Goal: Entertainment & Leisure: Browse casually

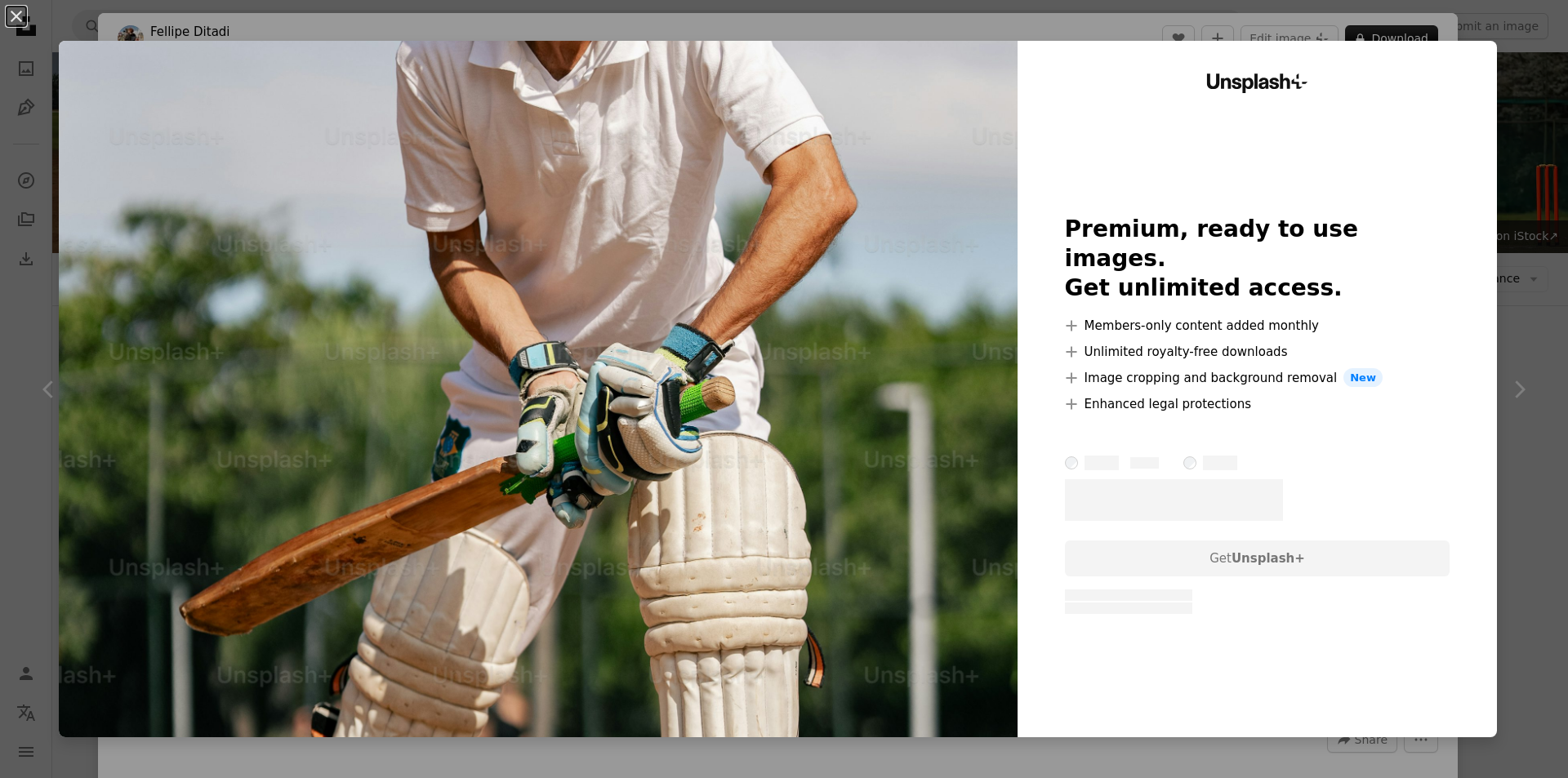
scroll to position [1878, 0]
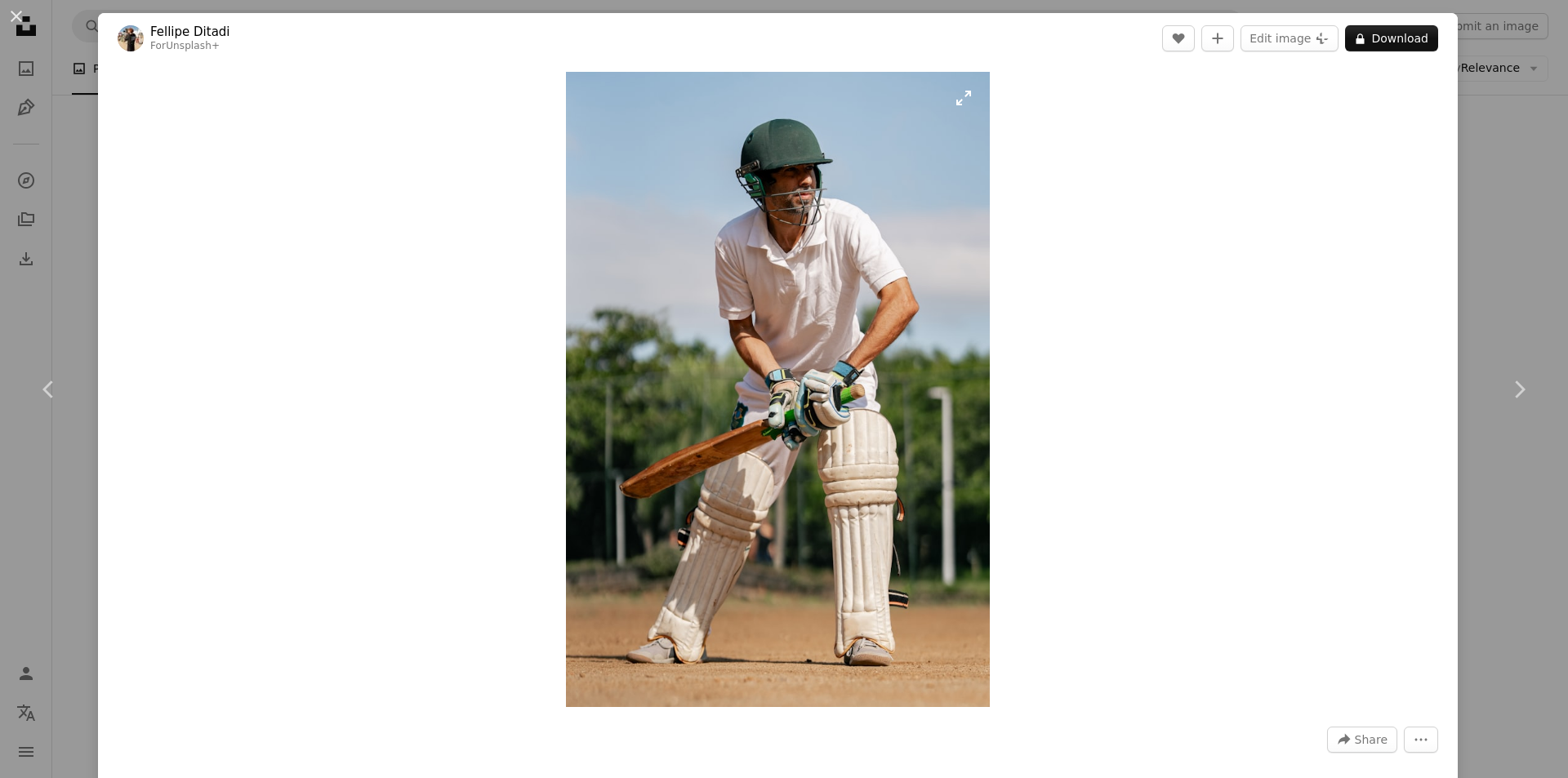
click at [830, 280] on img "Zoom in on this image" at bounding box center [778, 389] width 424 height 636
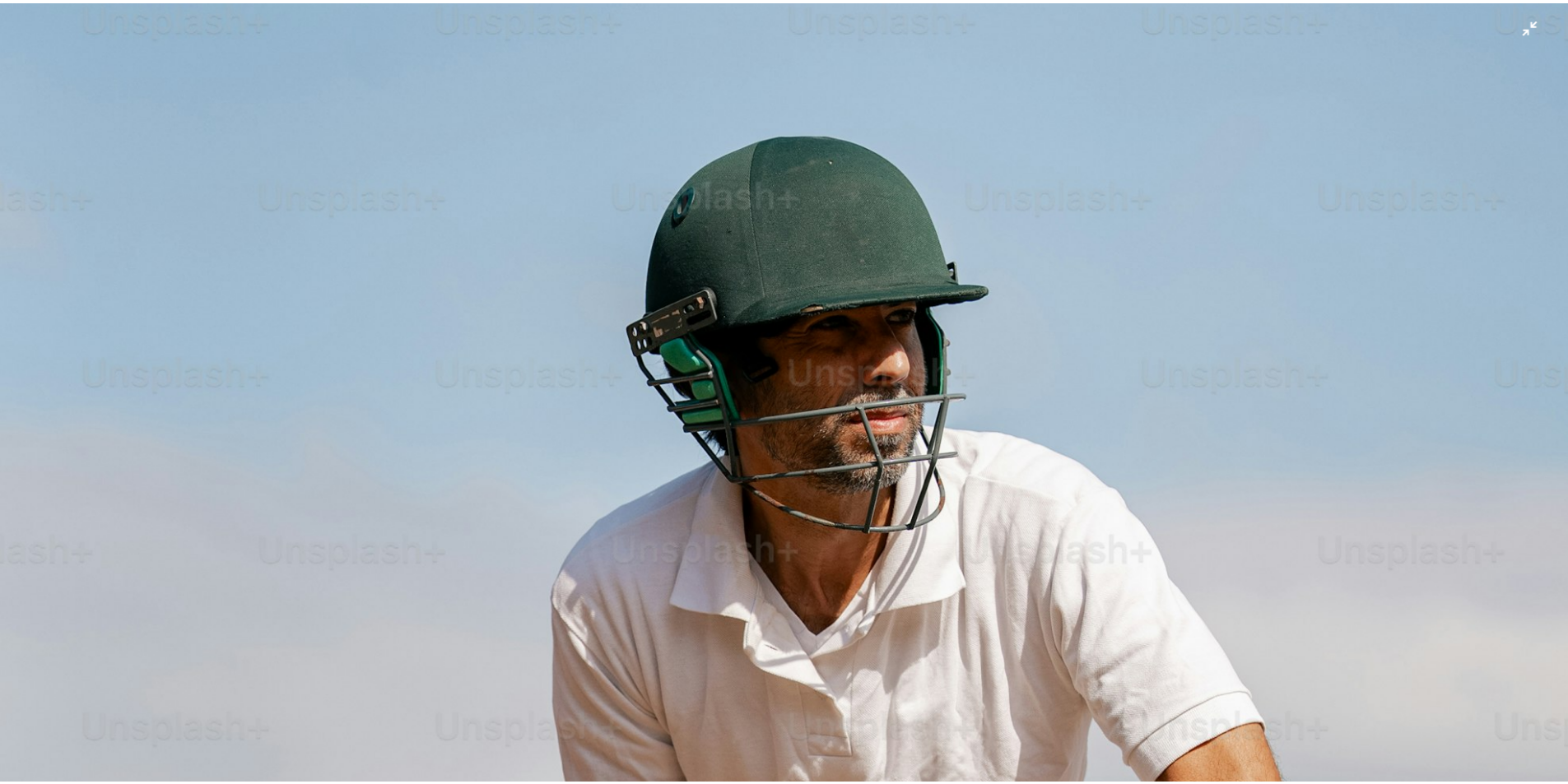
scroll to position [35, 0]
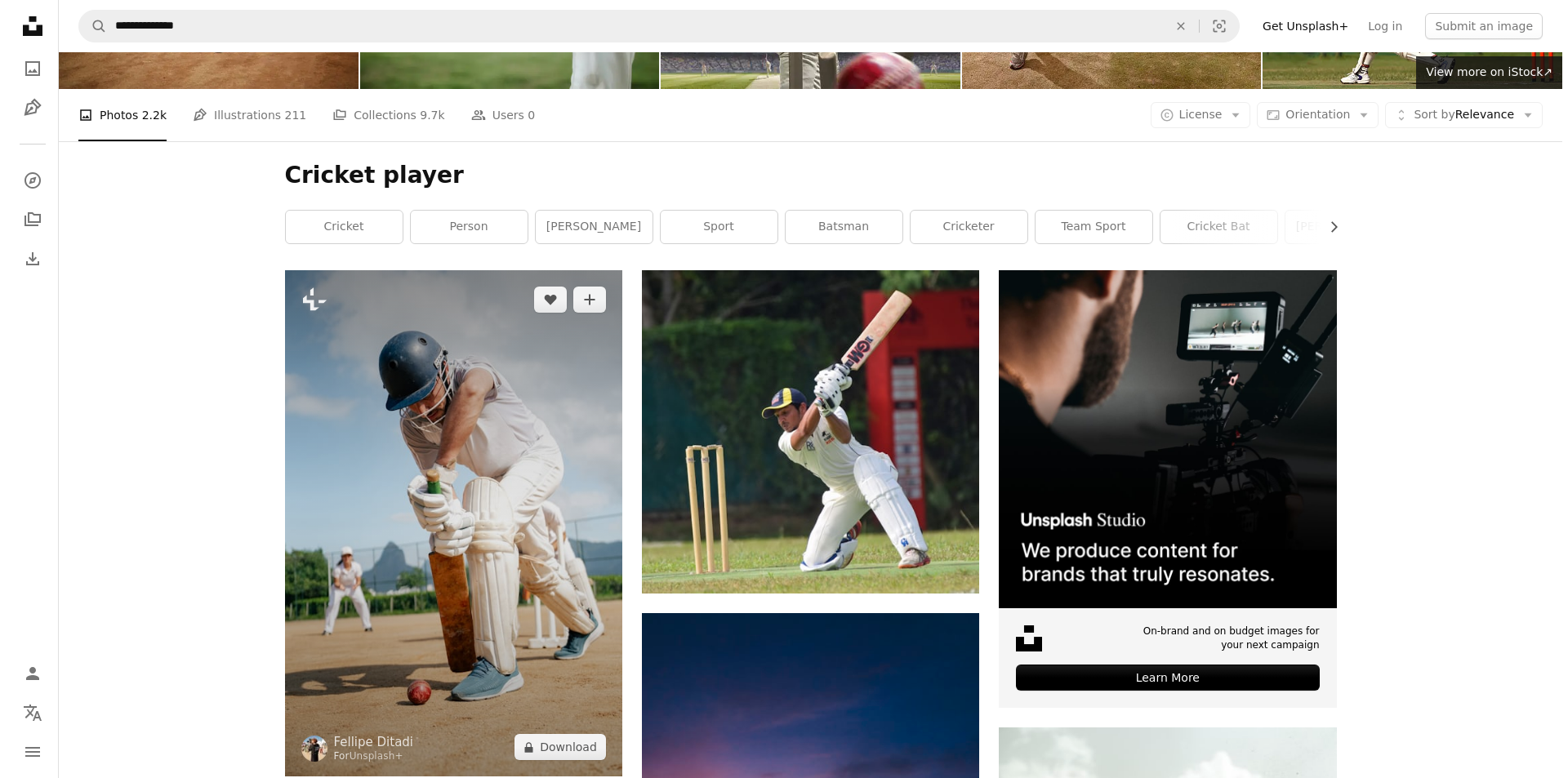
scroll to position [243, 0]
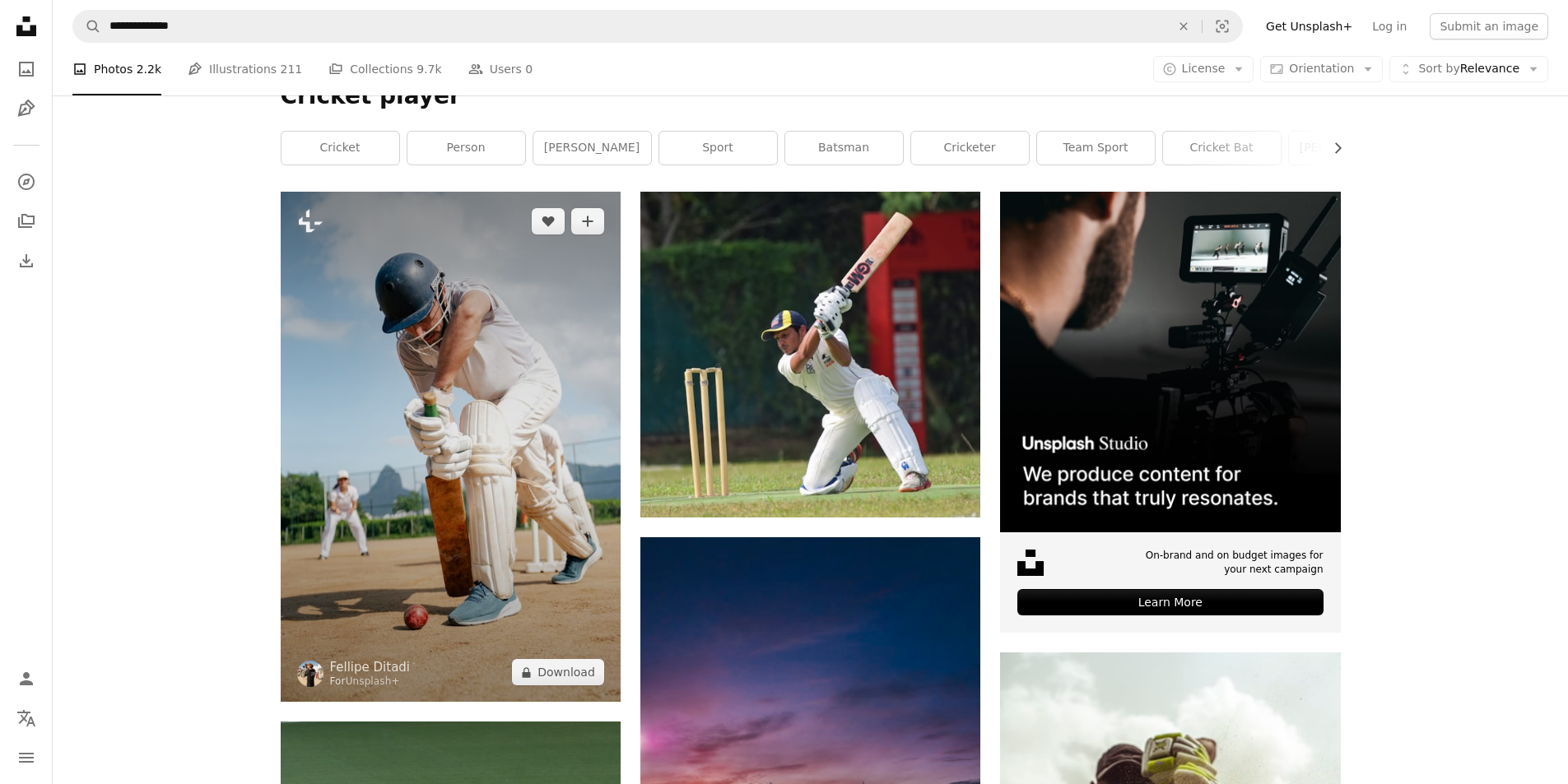
click at [438, 387] on img at bounding box center [451, 447] width 340 height 511
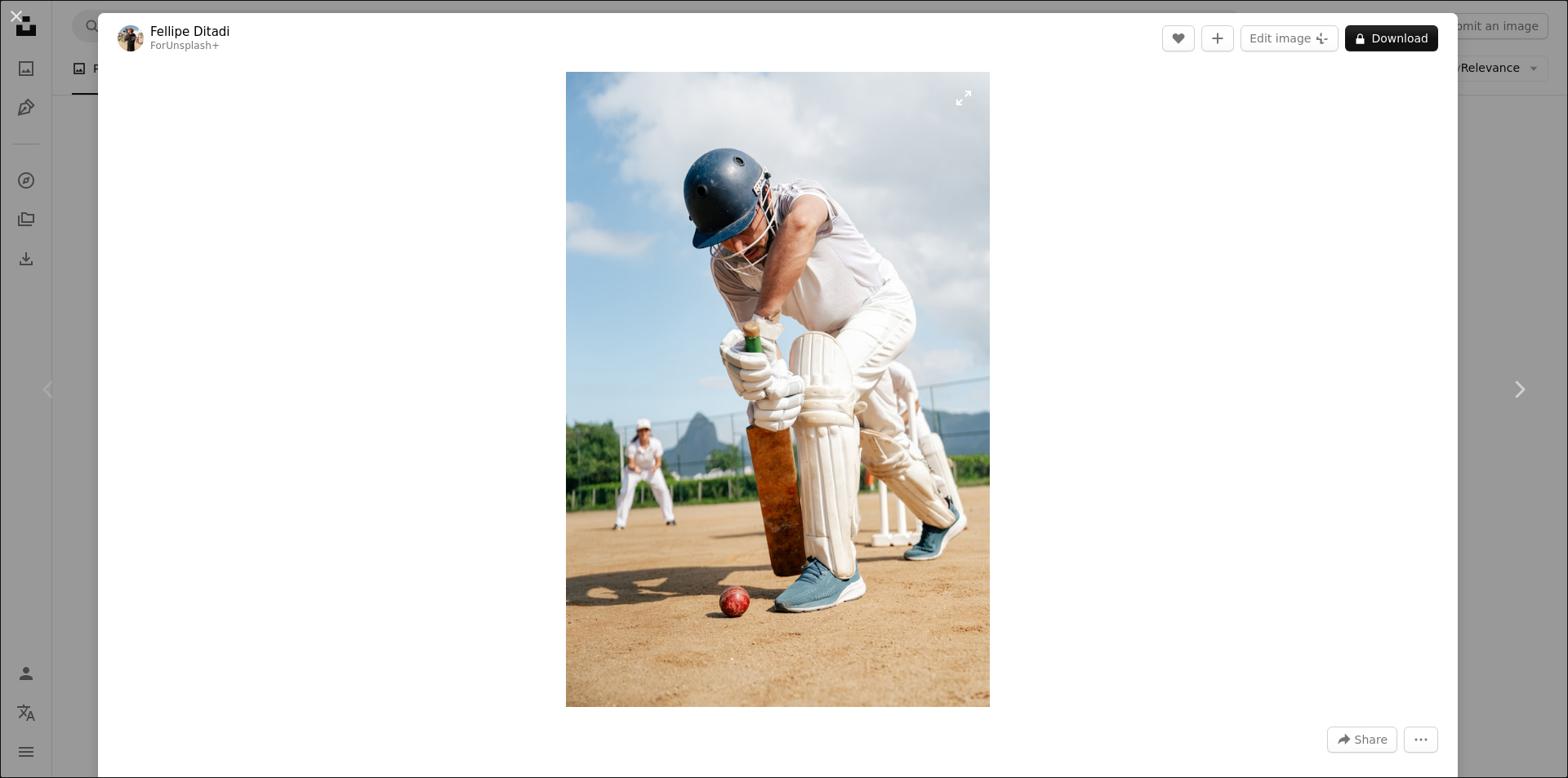
click at [828, 244] on img "Zoom in on this image" at bounding box center [778, 389] width 424 height 636
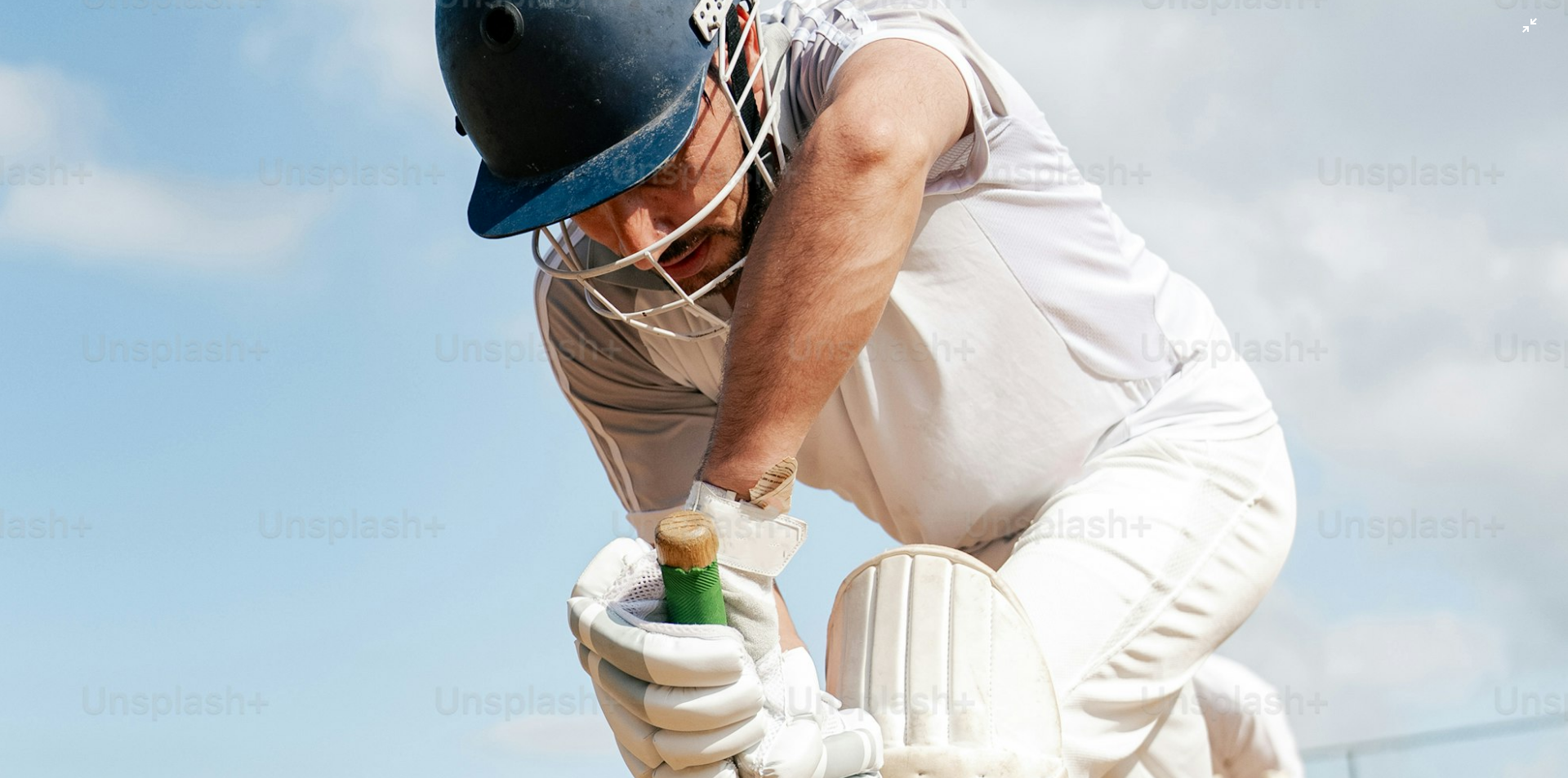
scroll to position [150, 0]
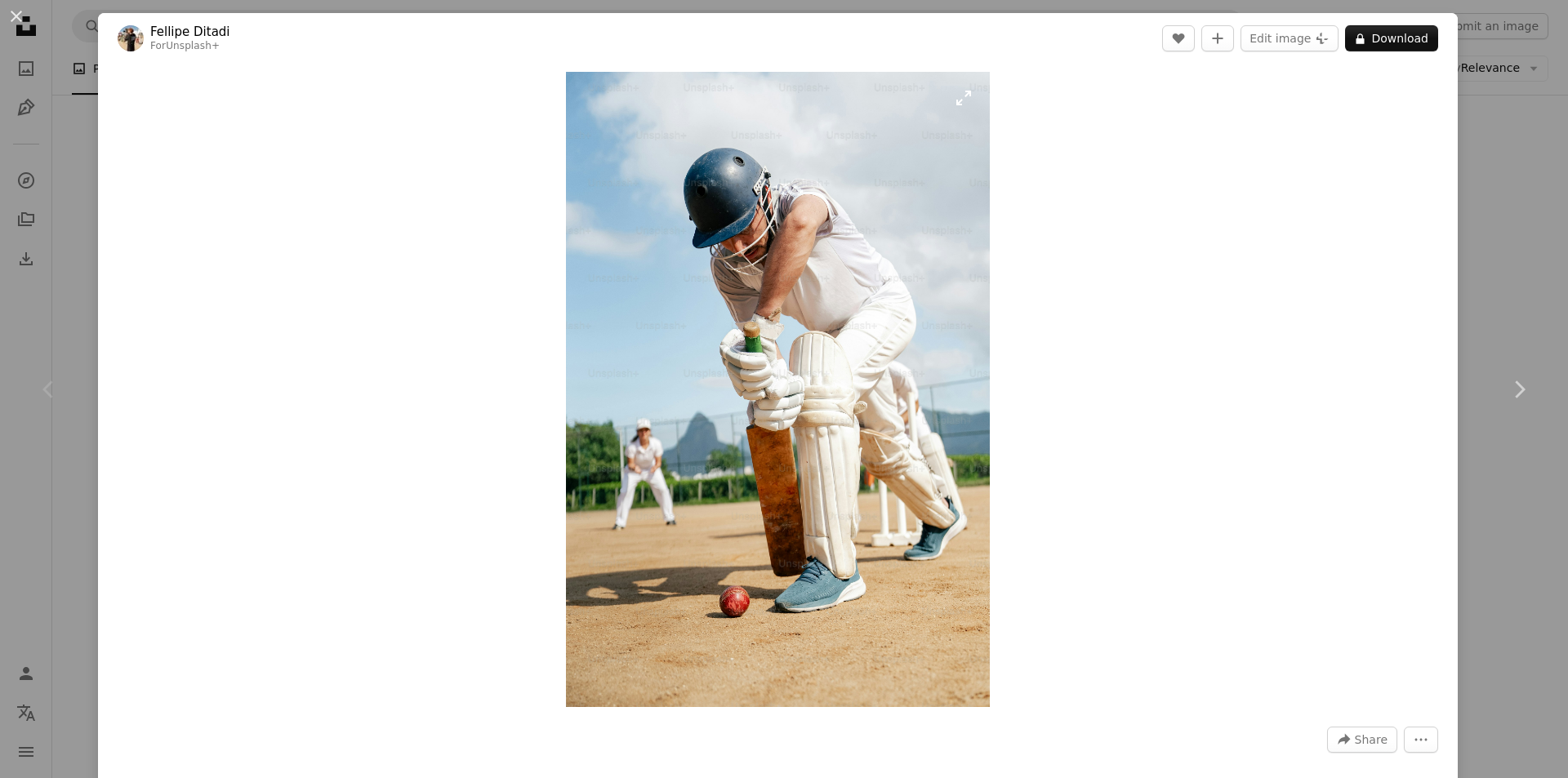
click at [788, 285] on img "Zoom in on this image" at bounding box center [778, 389] width 424 height 636
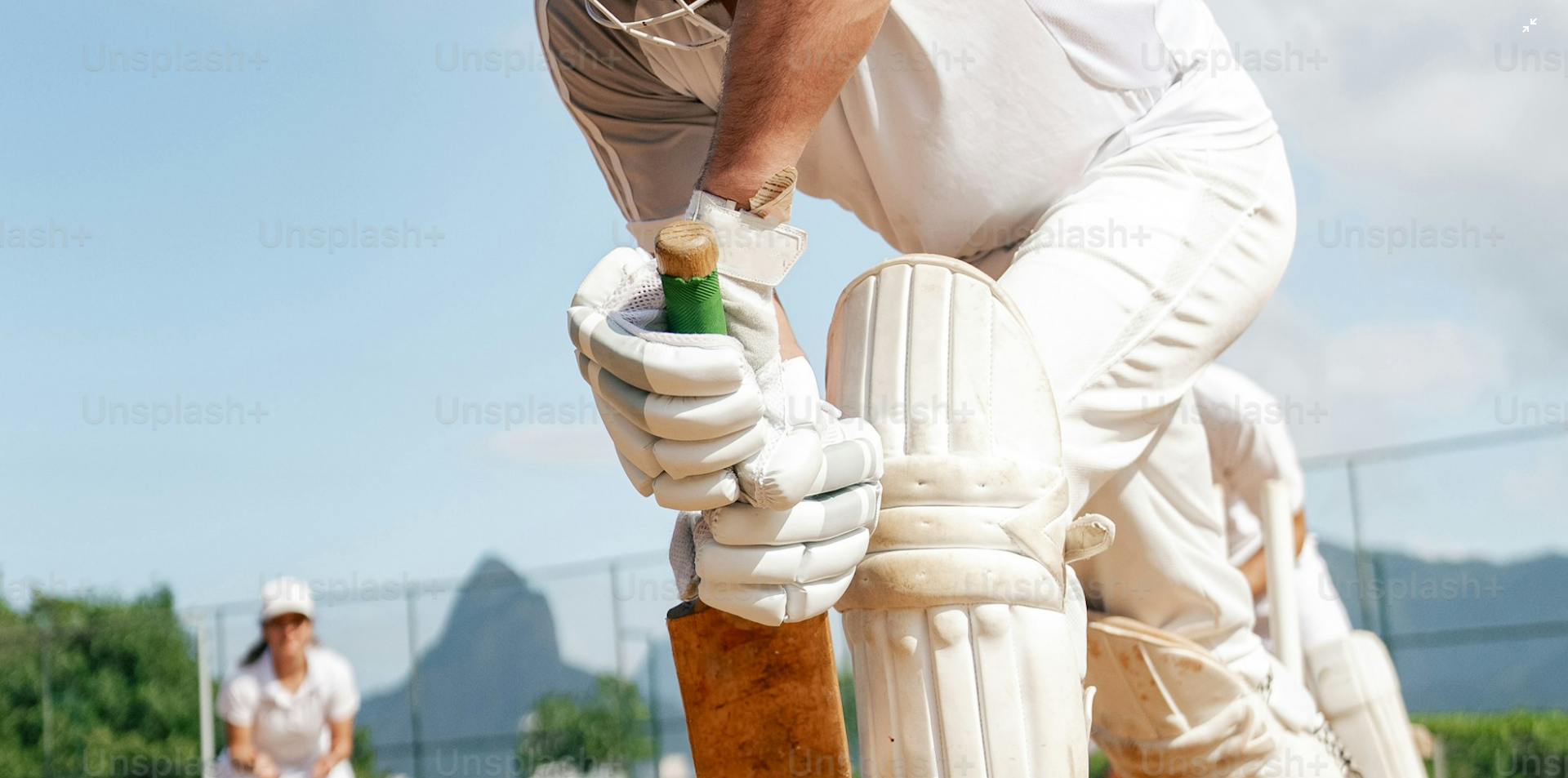
scroll to position [526, 0]
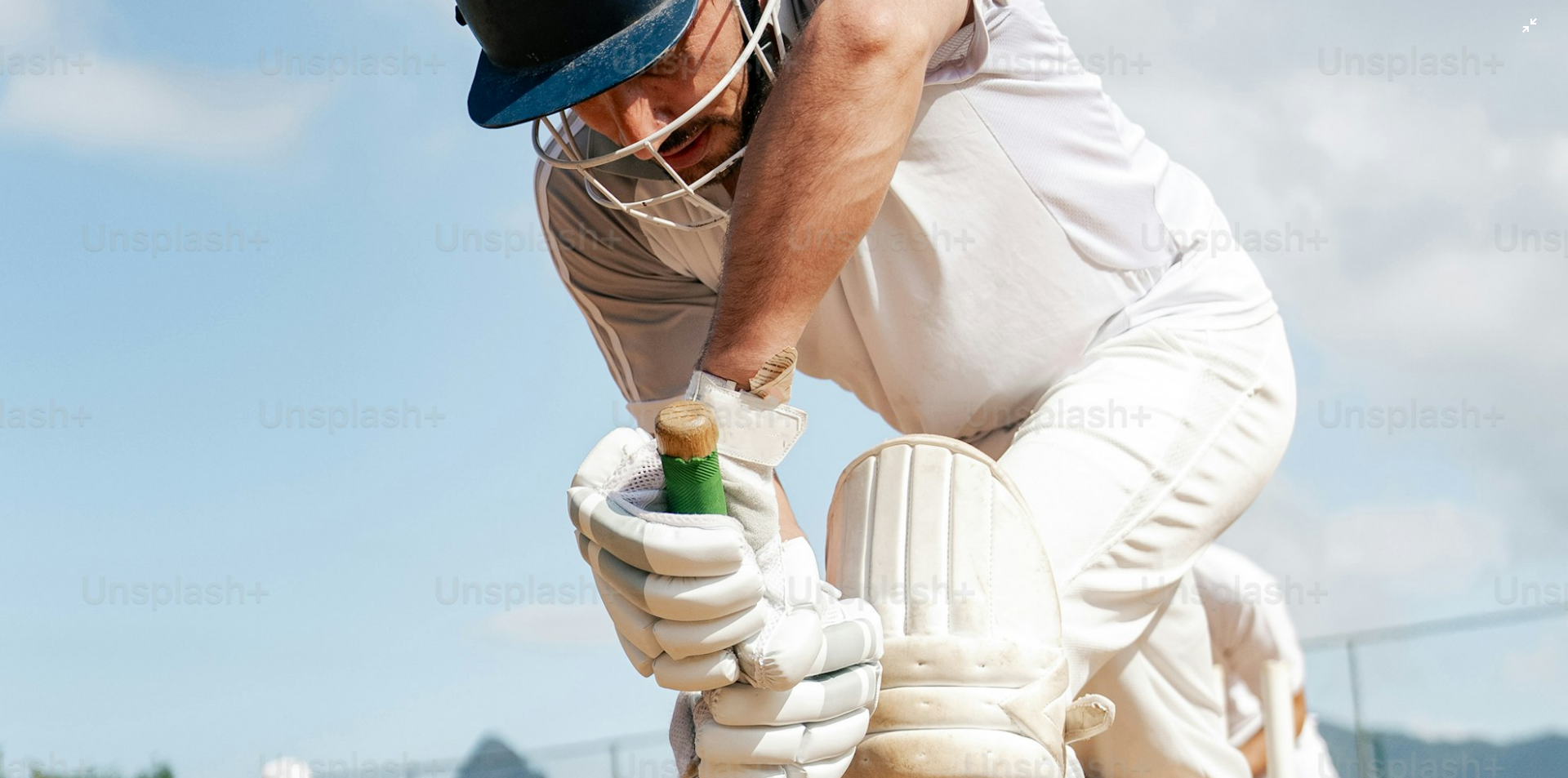
click at [747, 212] on img "Zoom out on this image" at bounding box center [784, 652] width 1570 height 2355
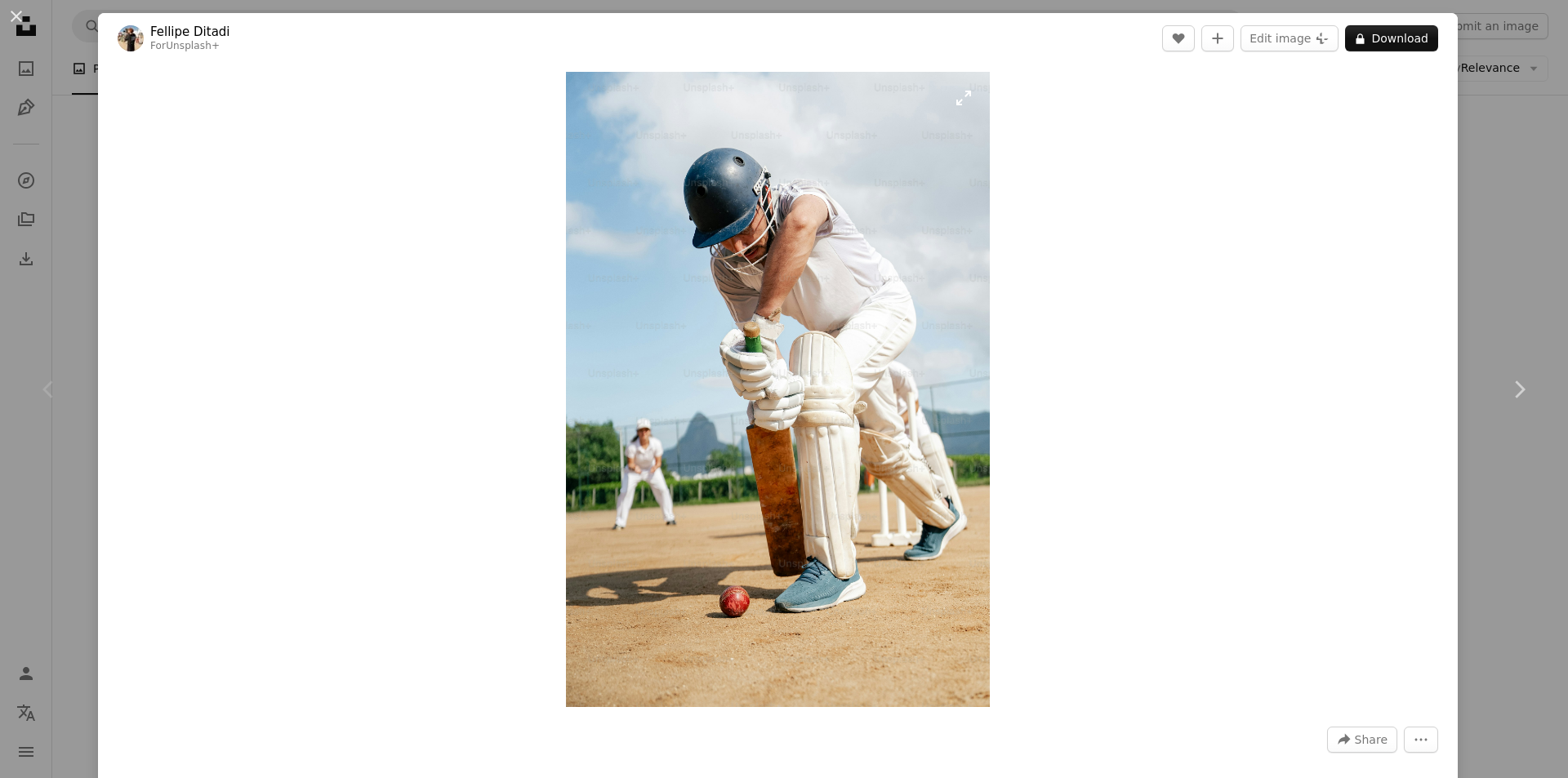
click at [961, 102] on img "Zoom in on this image" at bounding box center [778, 389] width 424 height 636
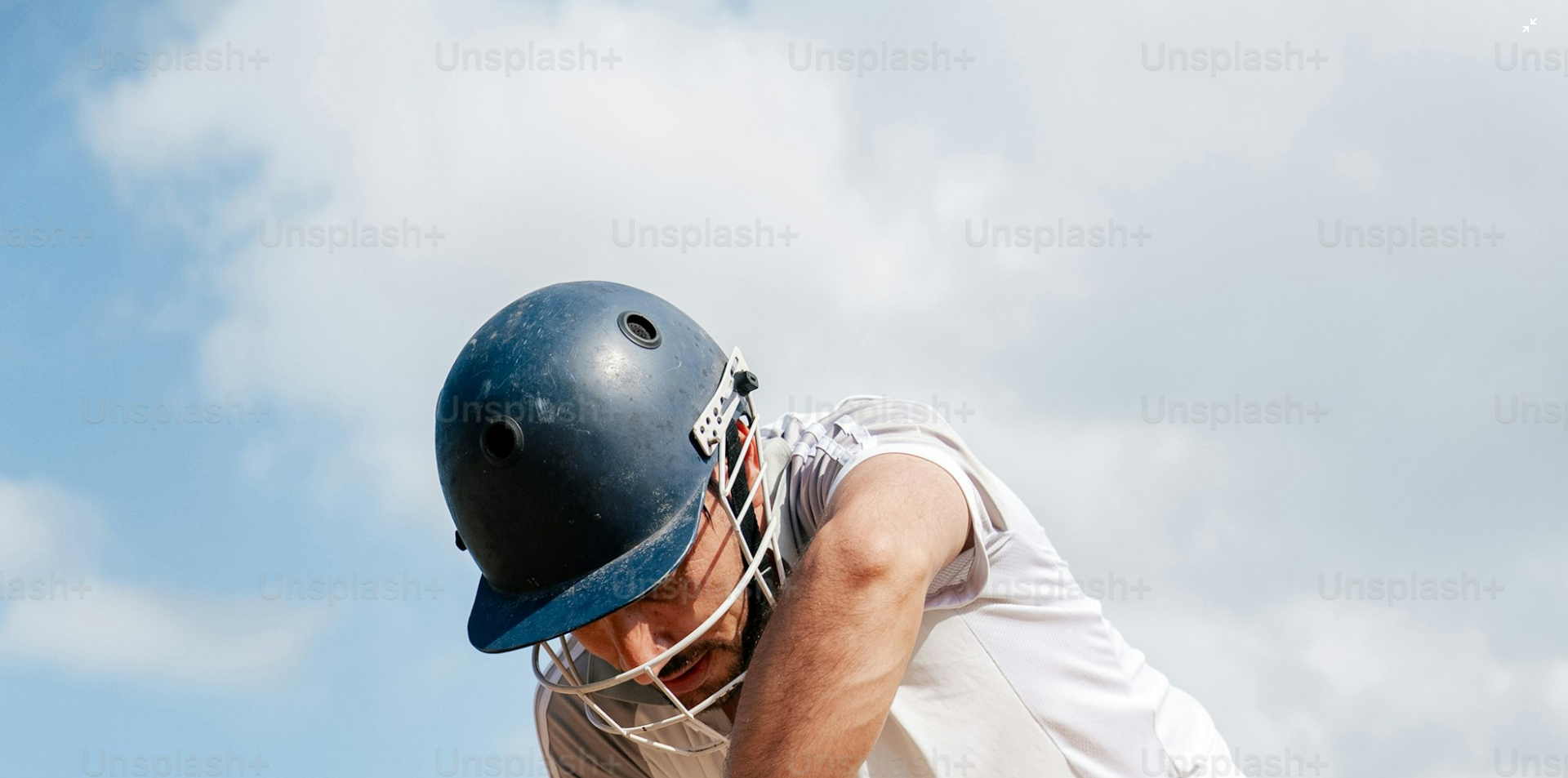
scroll to position [770, 0]
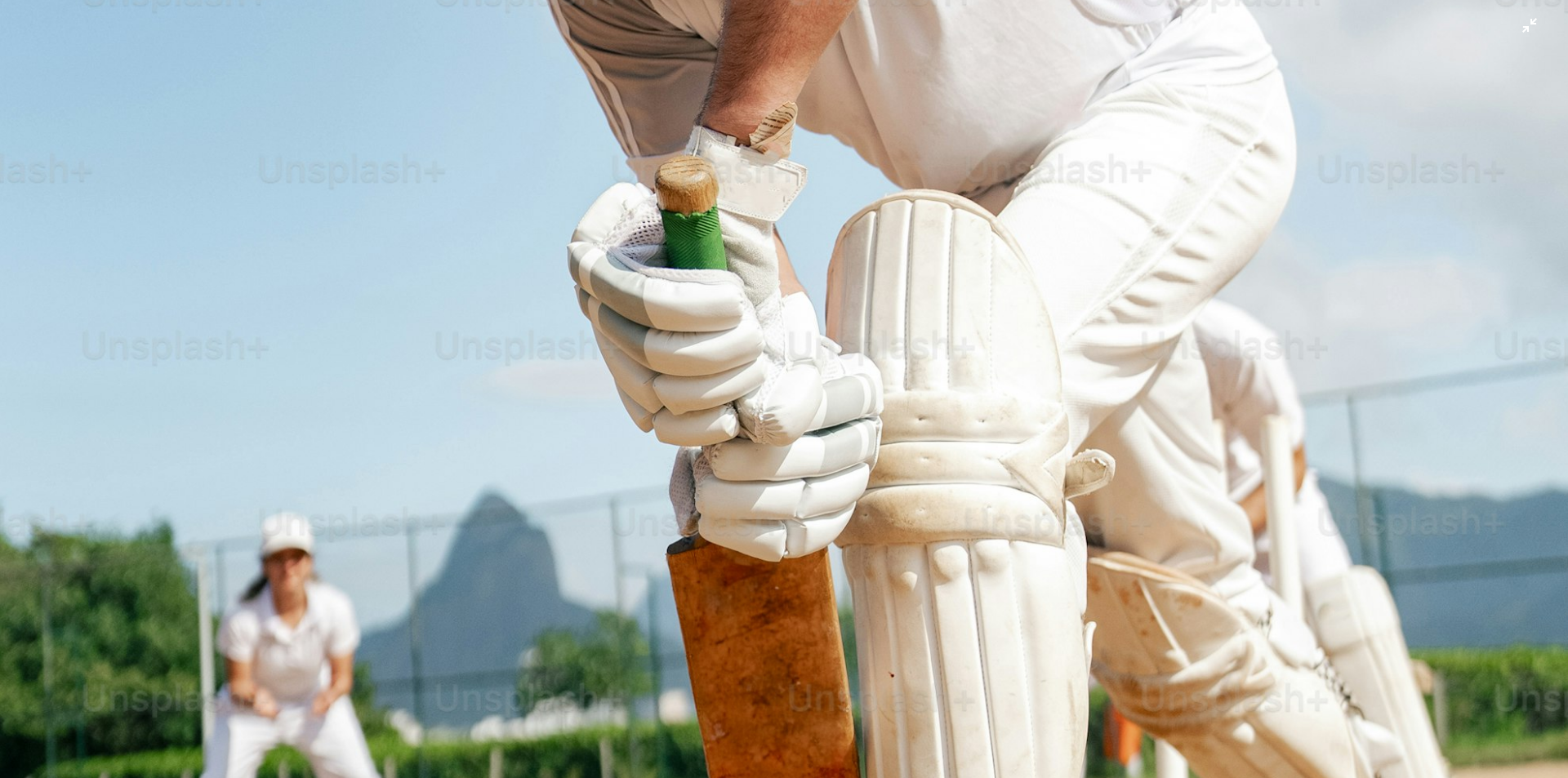
click at [960, 103] on img "Zoom out on this image" at bounding box center [784, 406] width 1570 height 2355
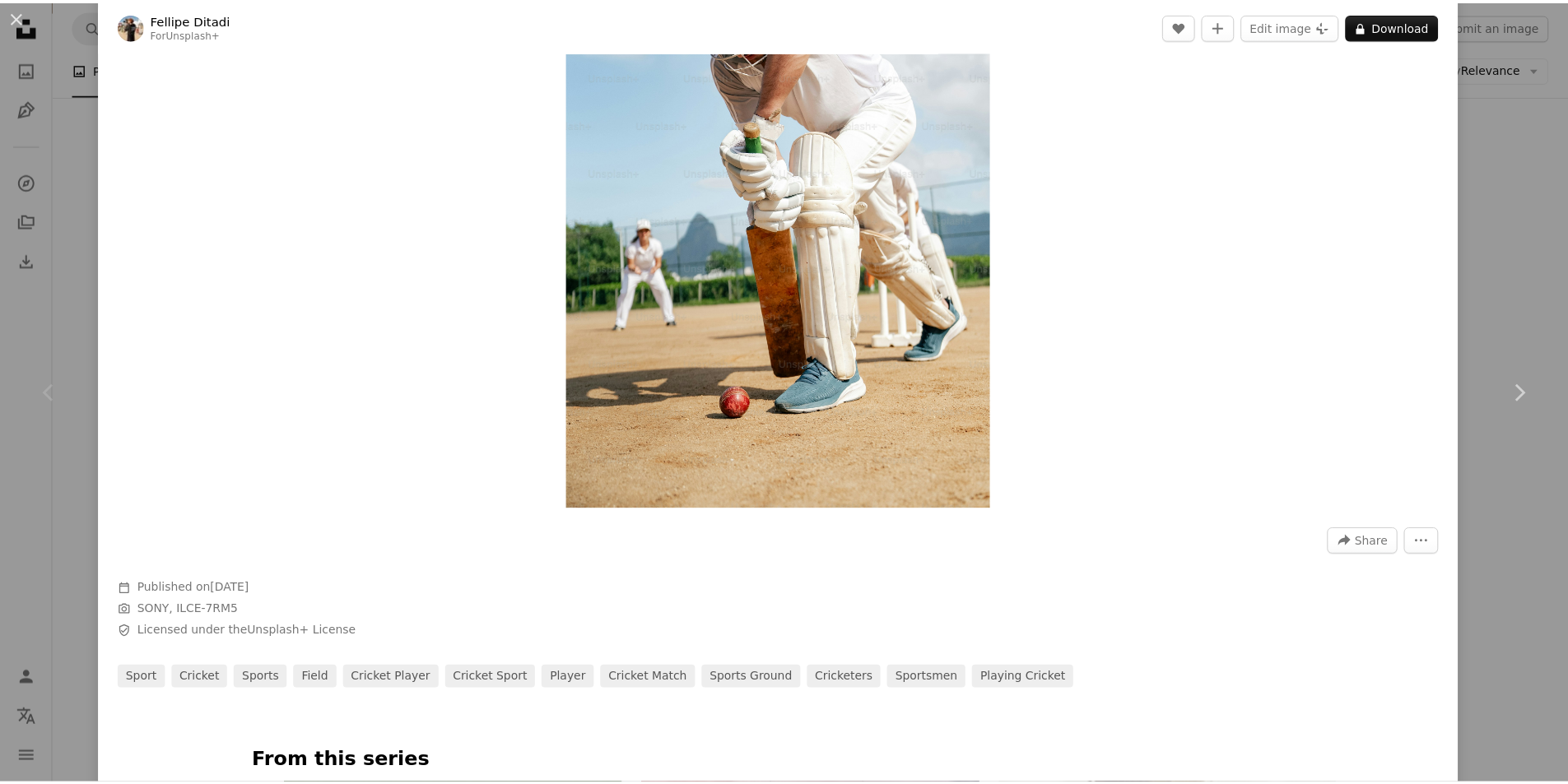
scroll to position [247, 0]
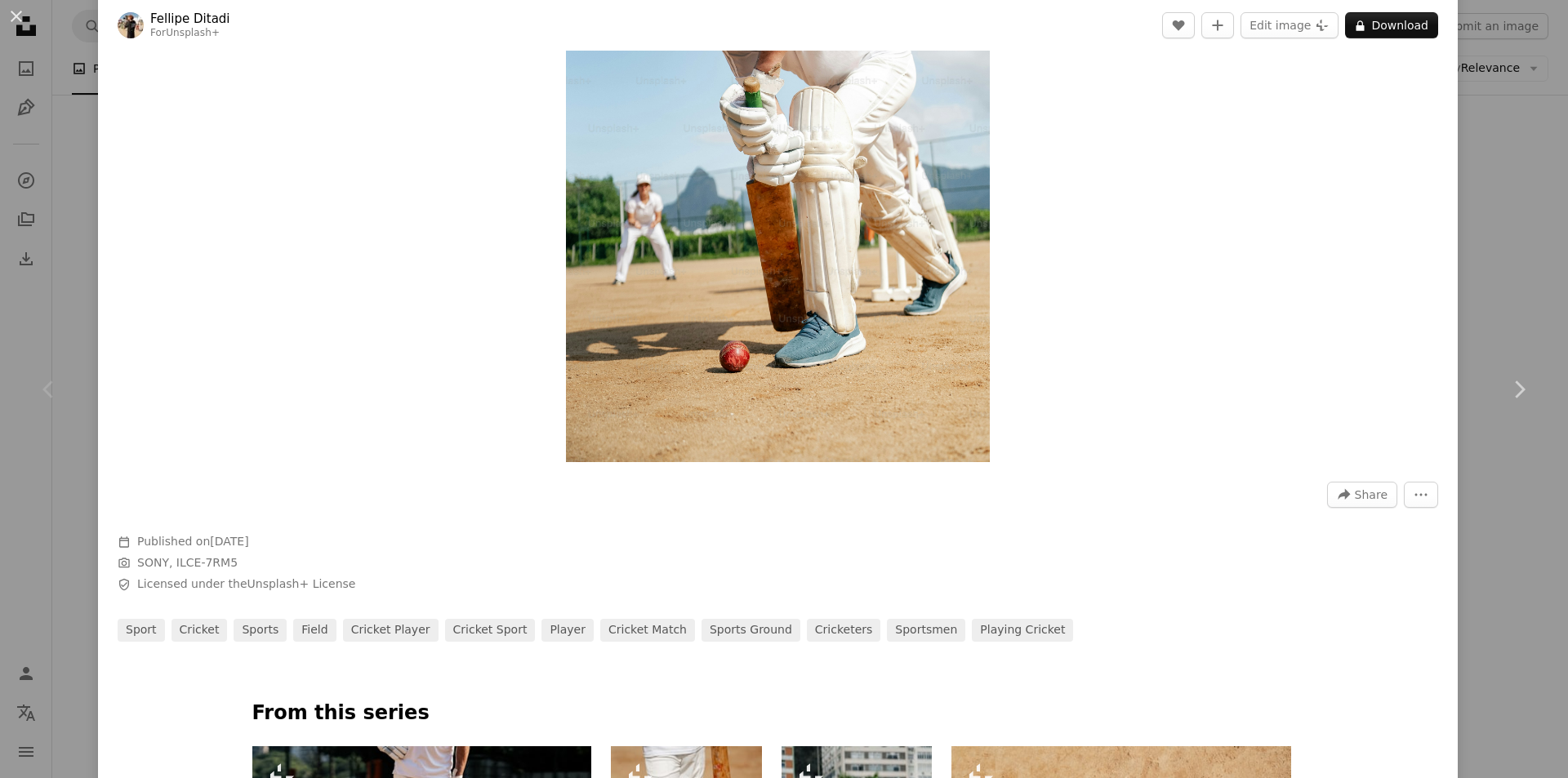
click at [1503, 299] on div "An X shape Chevron left Chevron right [PERSON_NAME] For Unsplash+ A heart A plu…" at bounding box center [784, 389] width 1568 height 778
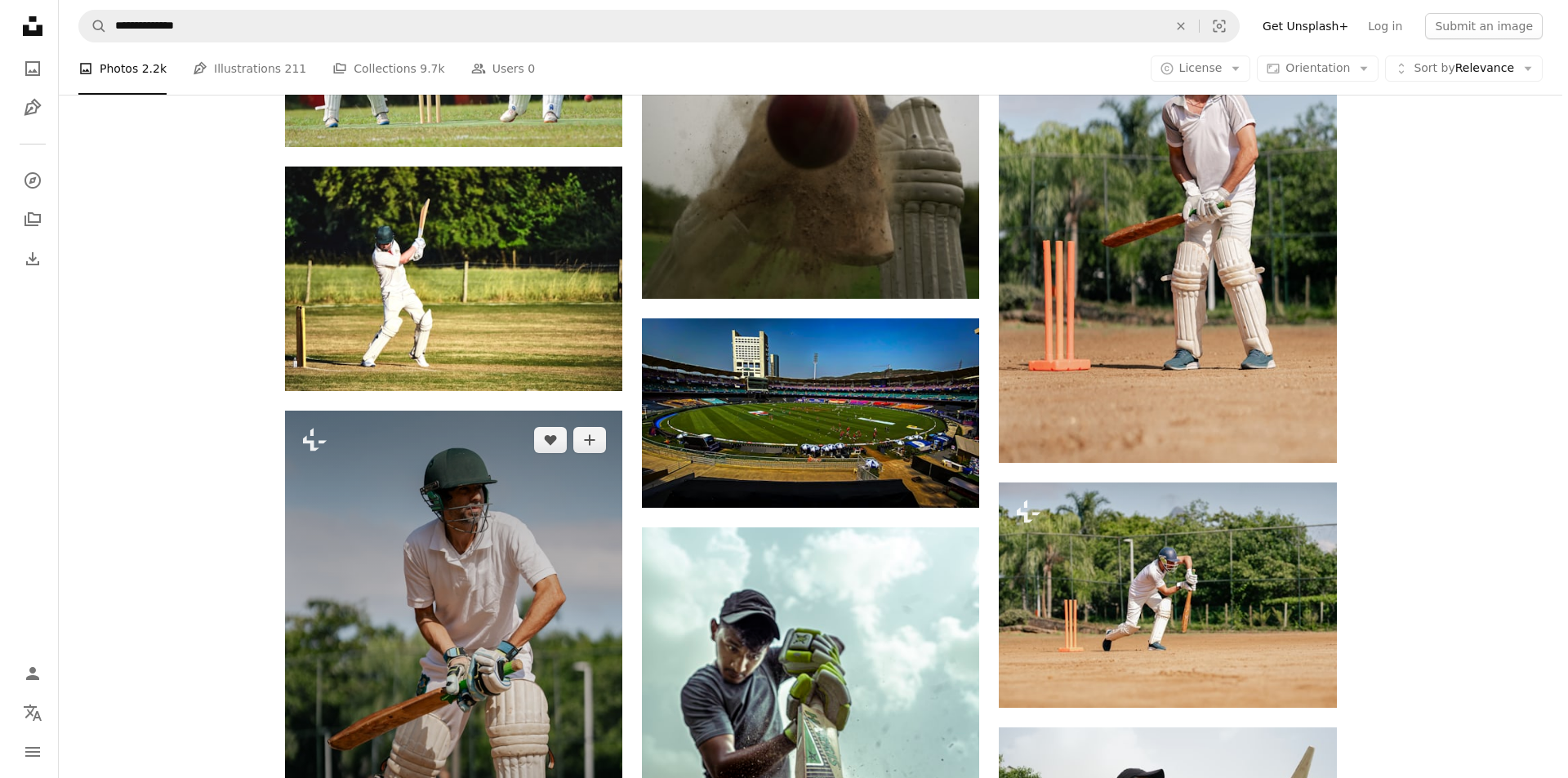
scroll to position [1712, 0]
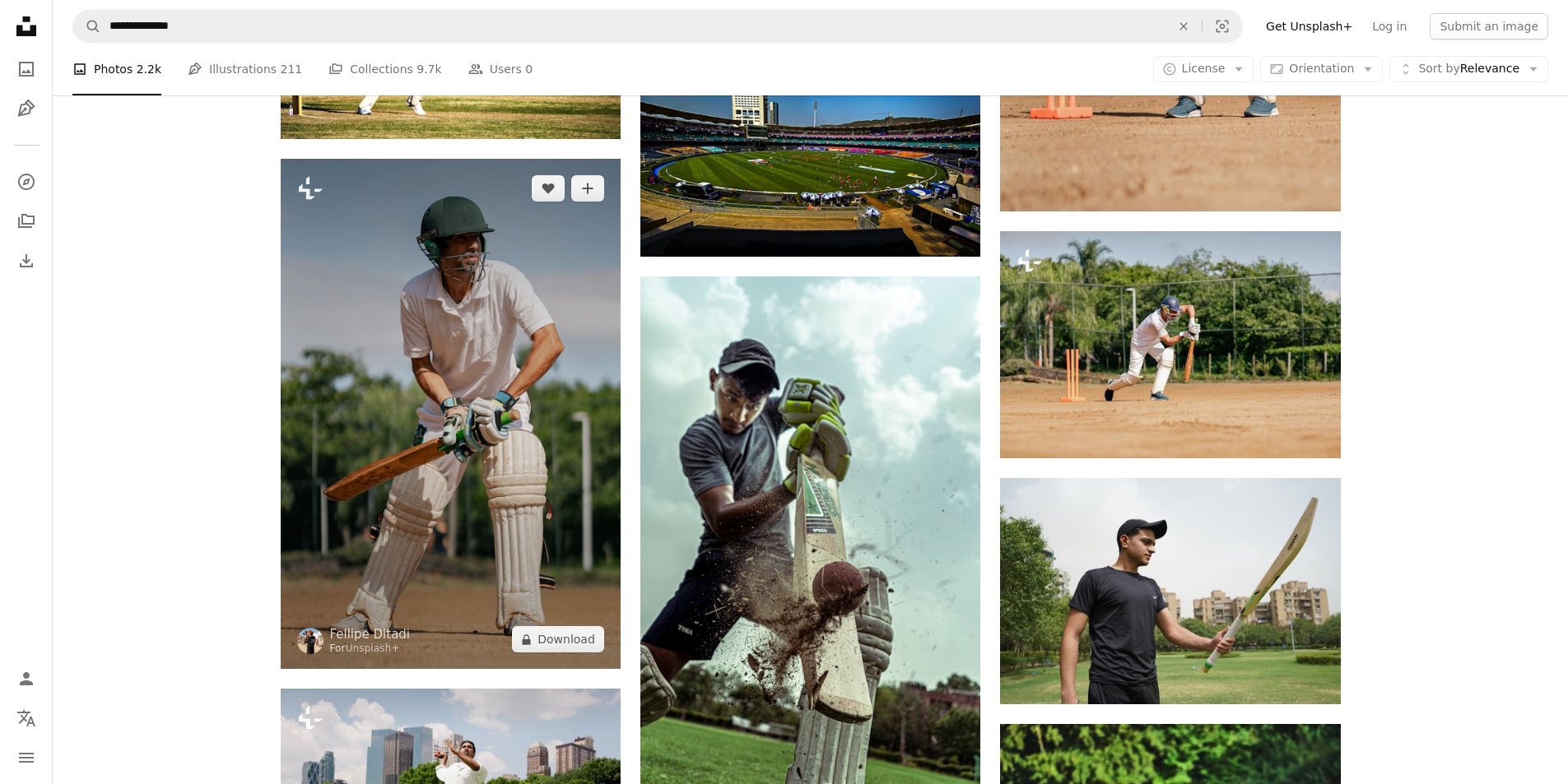
click at [475, 429] on img at bounding box center [451, 414] width 340 height 511
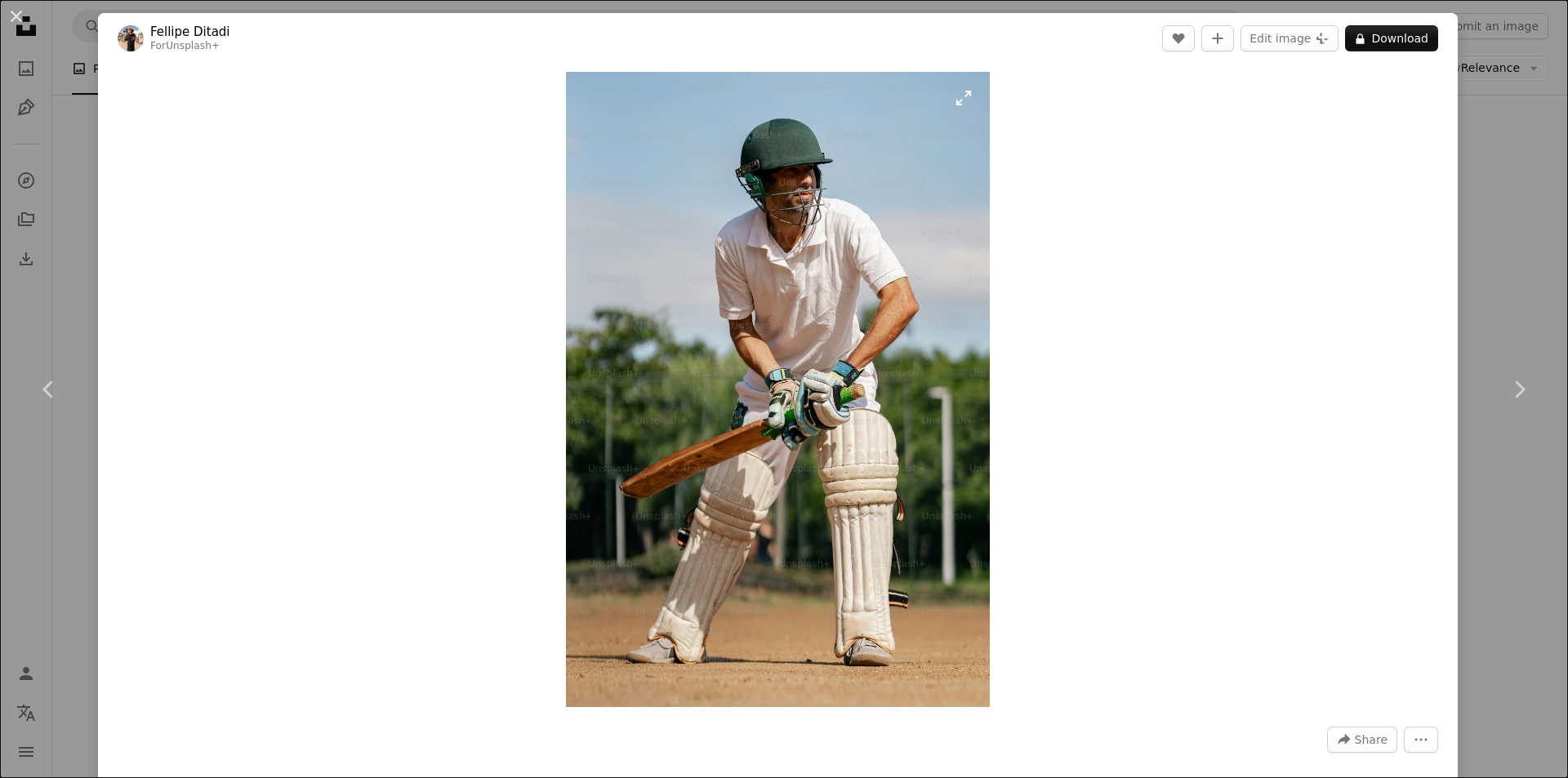
click at [830, 241] on img "Zoom in on this image" at bounding box center [778, 389] width 424 height 636
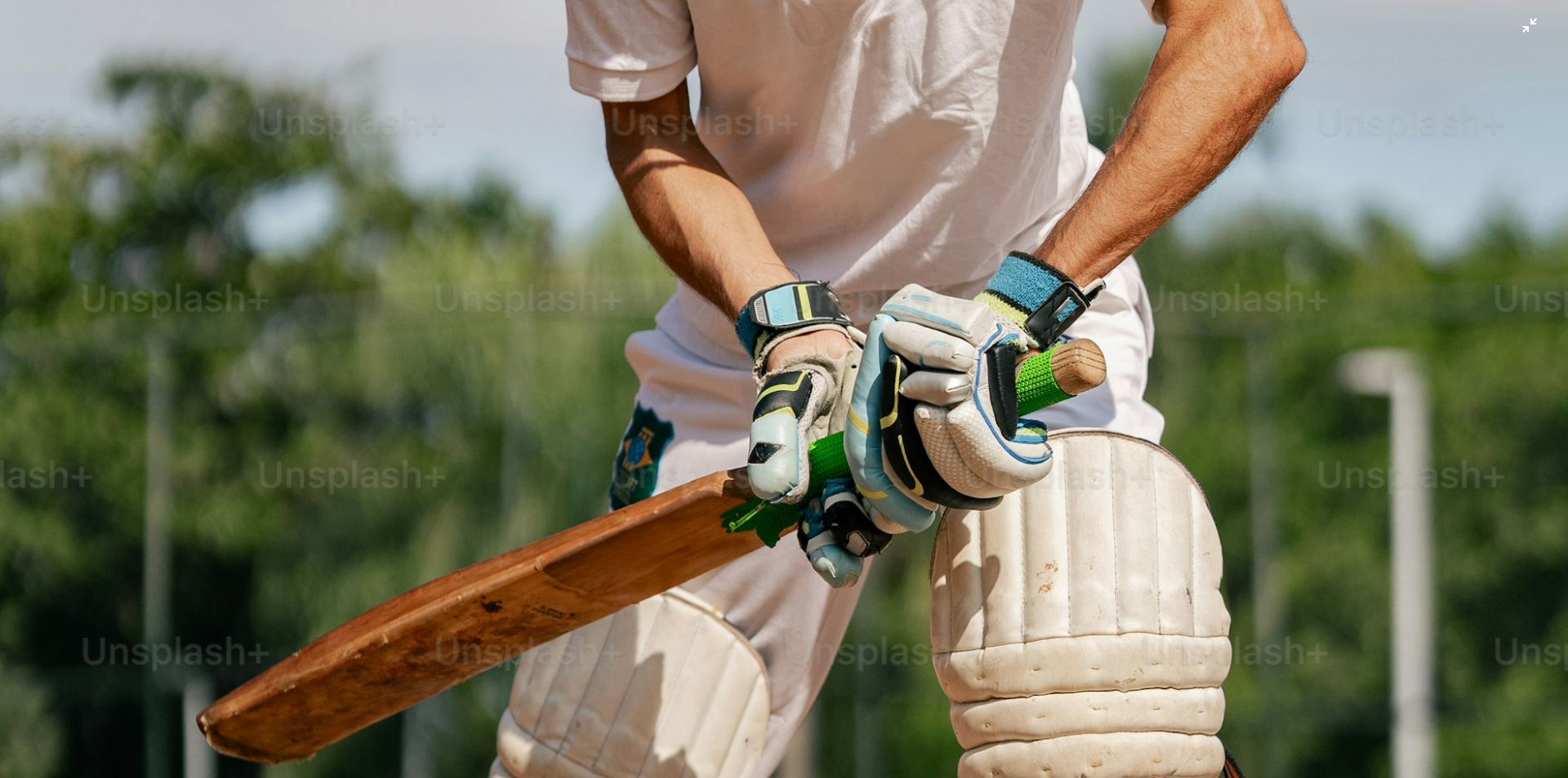
scroll to position [851, 0]
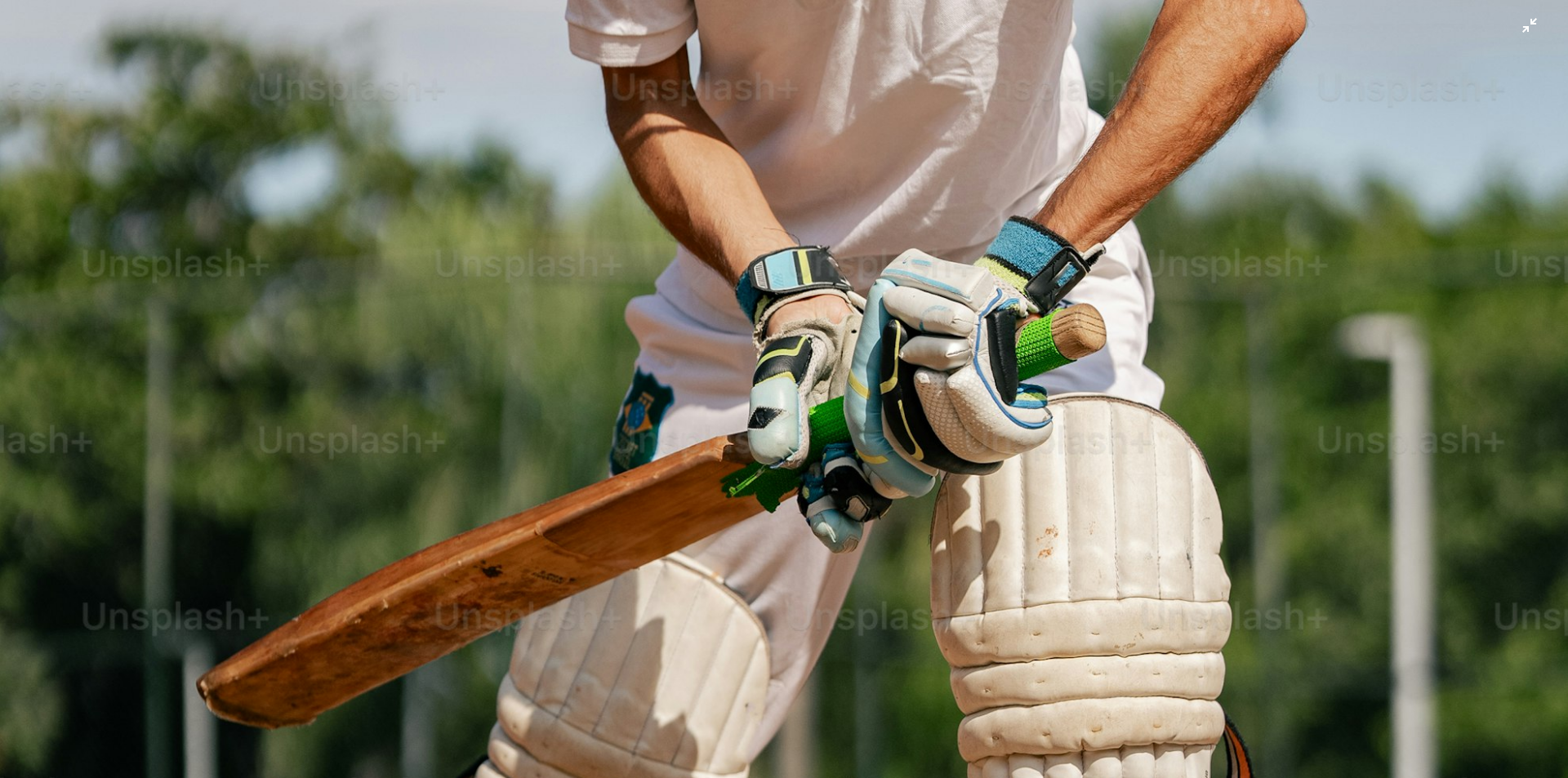
click at [872, 208] on img "Zoom out on this image" at bounding box center [784, 325] width 1570 height 2355
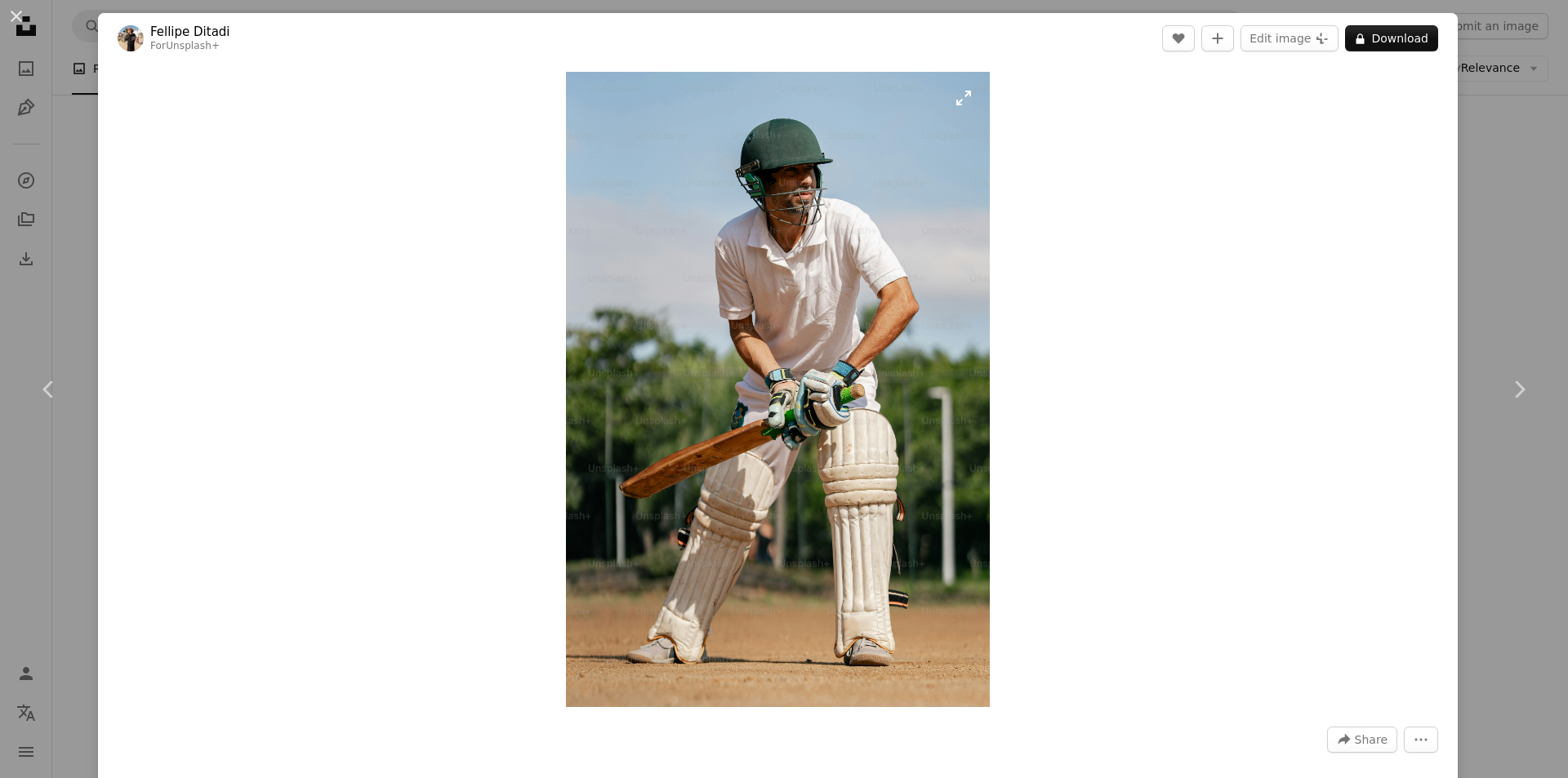
click at [720, 166] on img "Zoom in on this image" at bounding box center [778, 389] width 424 height 636
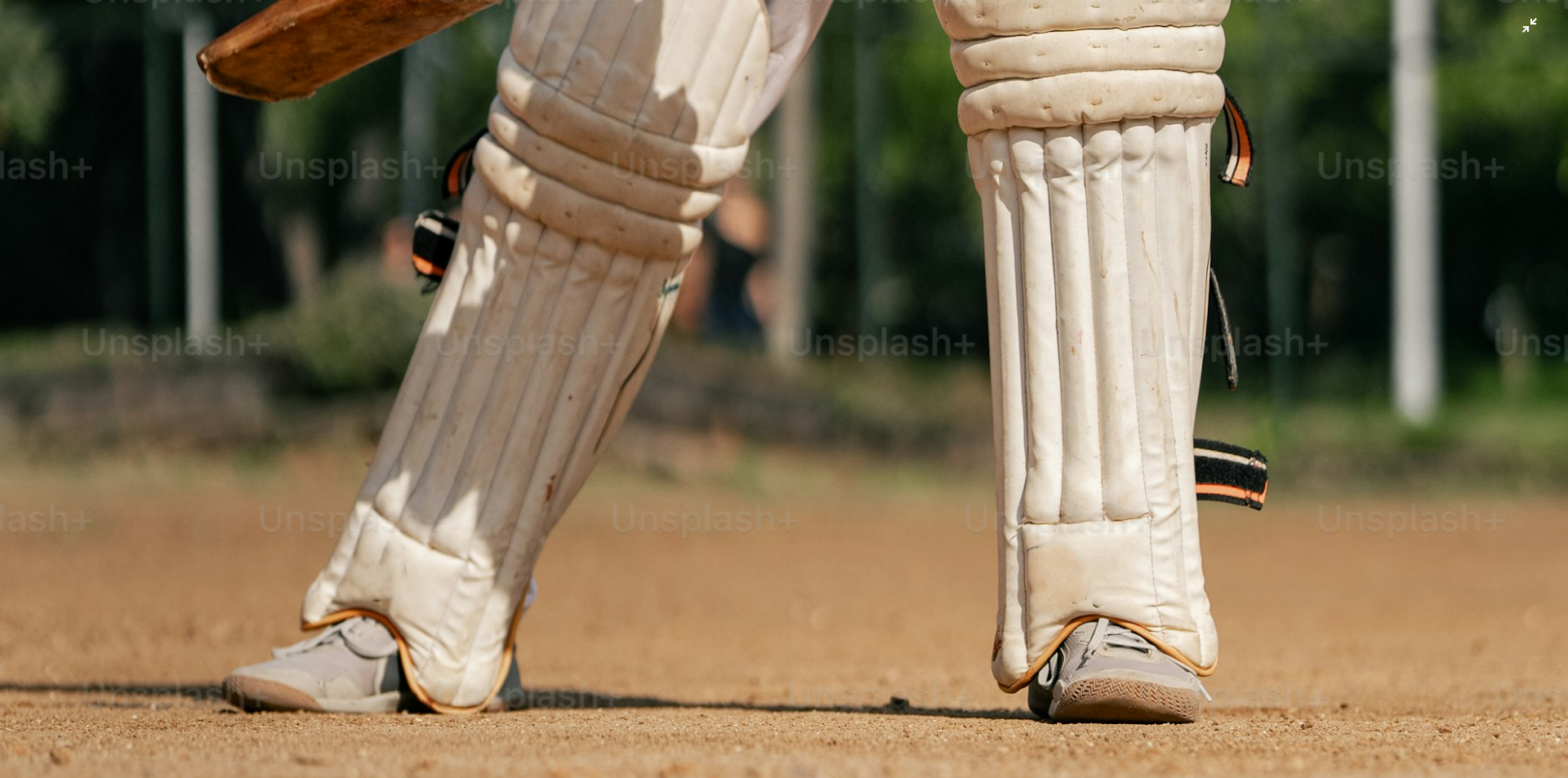
scroll to position [1538, 0]
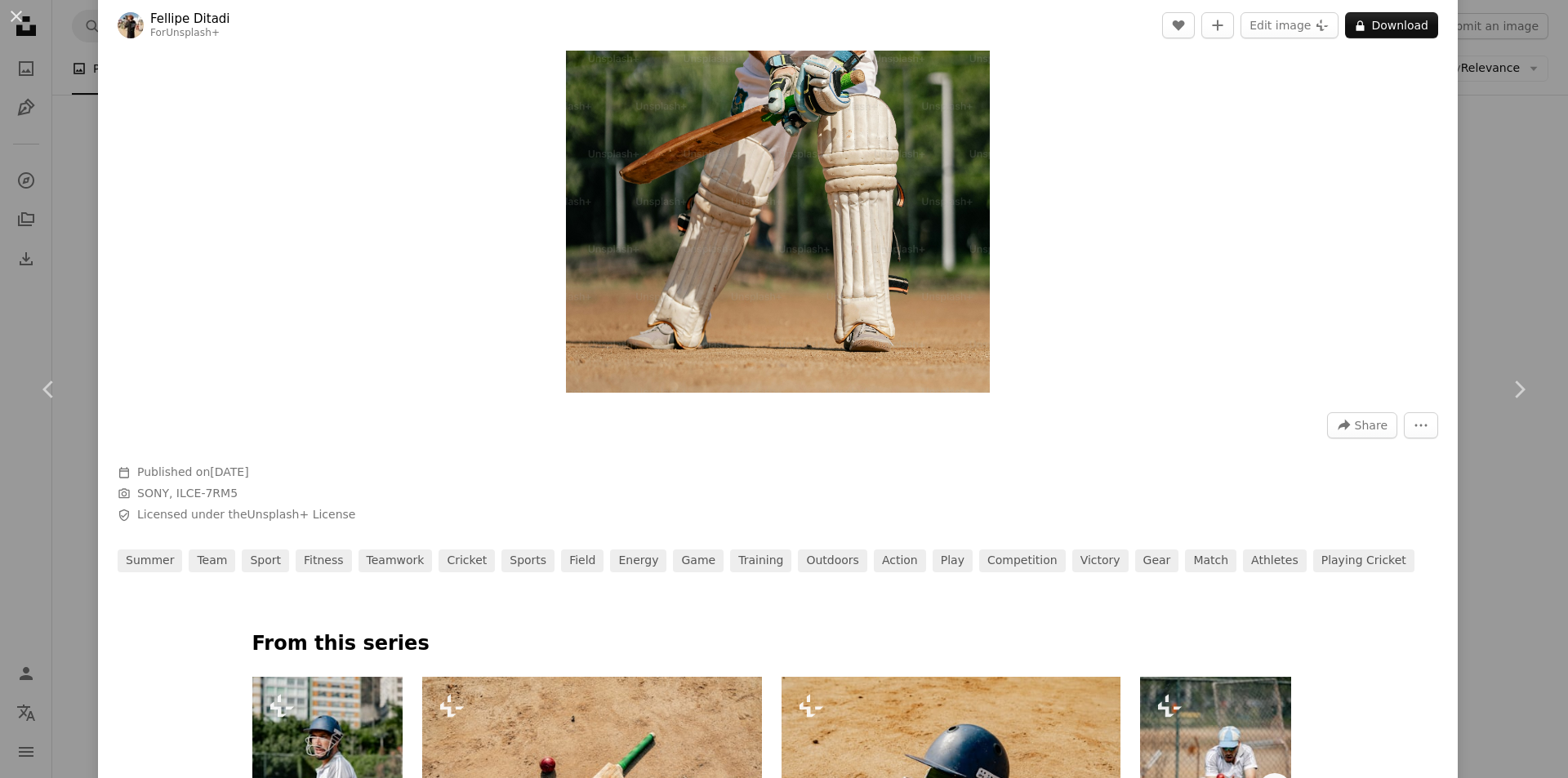
scroll to position [81, 0]
